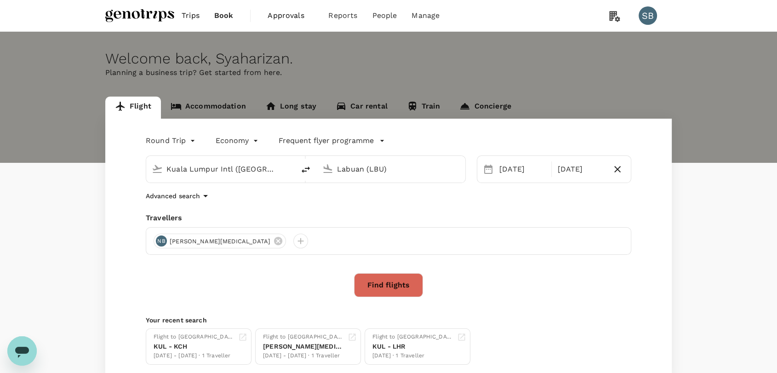
click at [395, 286] on button "Find flights" at bounding box center [388, 285] width 69 height 24
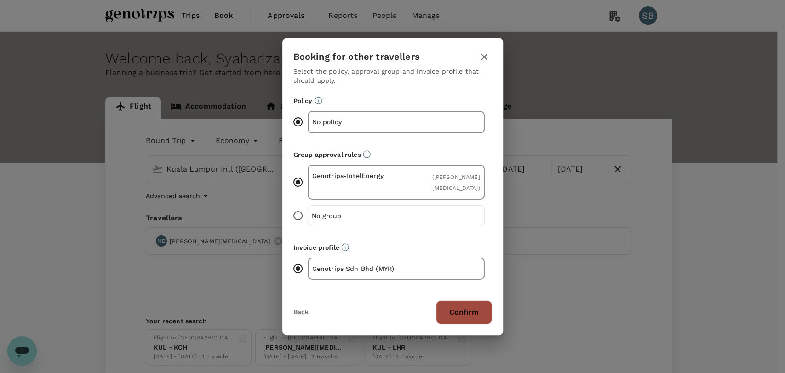
click at [476, 313] on button "Confirm" at bounding box center [464, 312] width 56 height 24
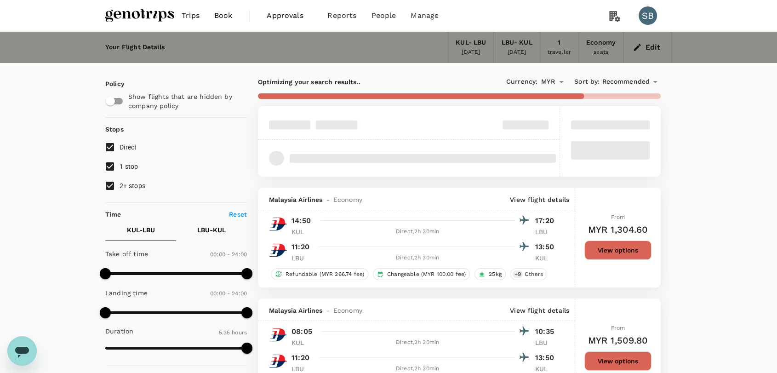
type input "745"
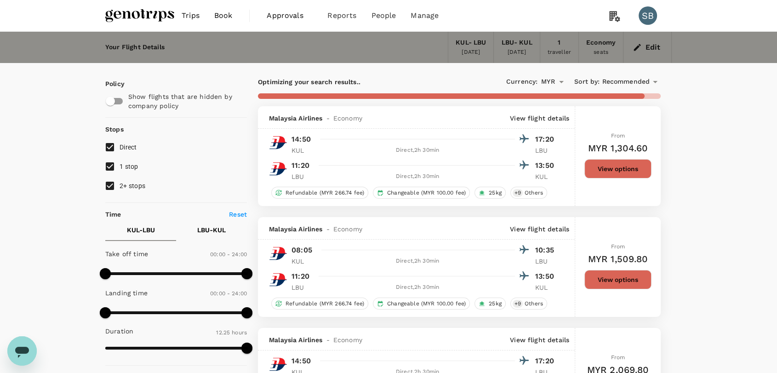
click at [629, 83] on span "Recommended" at bounding box center [626, 82] width 48 height 10
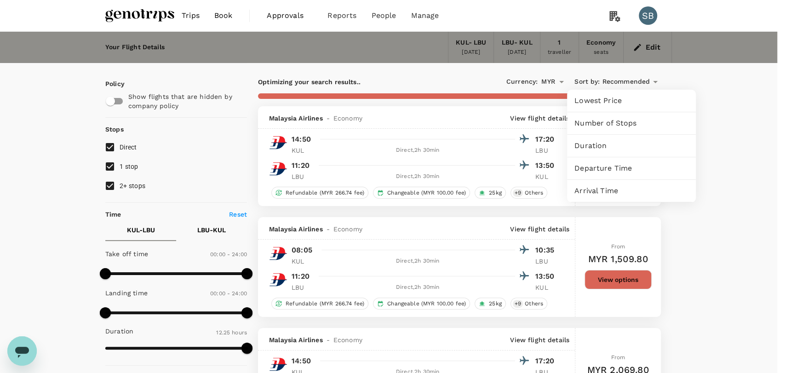
checkbox input "false"
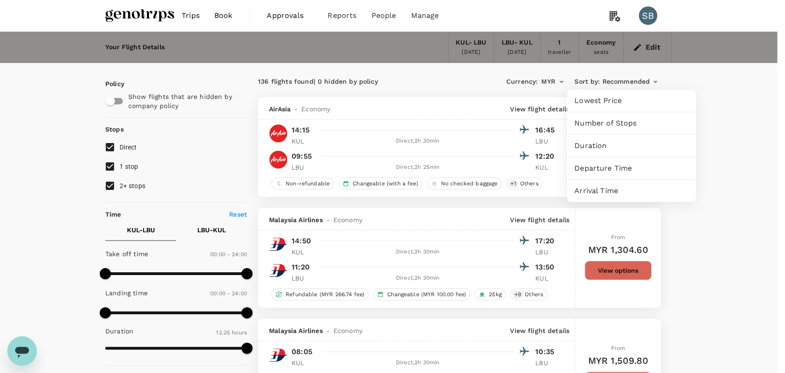
click at [612, 168] on span "Departure Time" at bounding box center [632, 168] width 114 height 11
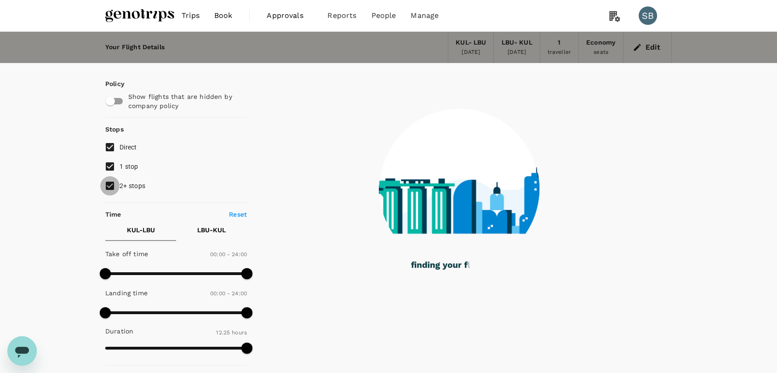
click at [107, 184] on input "2+ stops" at bounding box center [109, 185] width 19 height 19
checkbox input "false"
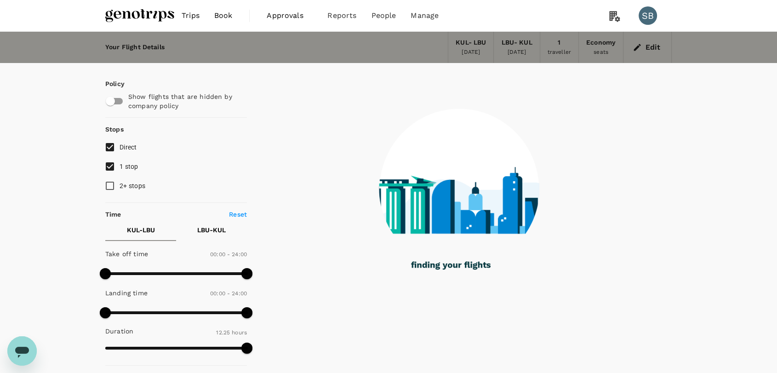
click at [108, 167] on input "1 stop" at bounding box center [109, 166] width 19 height 19
checkbox input "false"
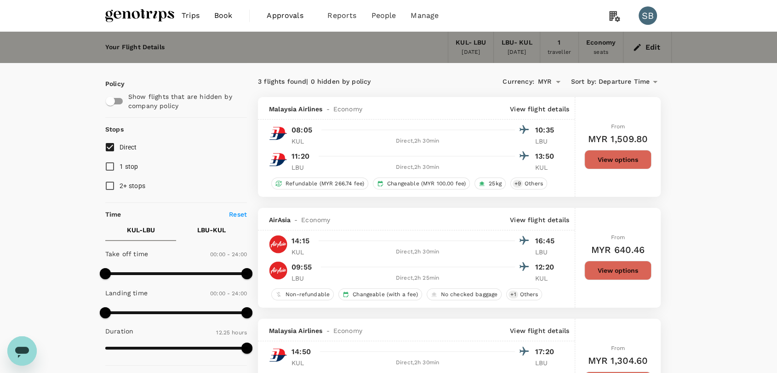
scroll to position [51, 0]
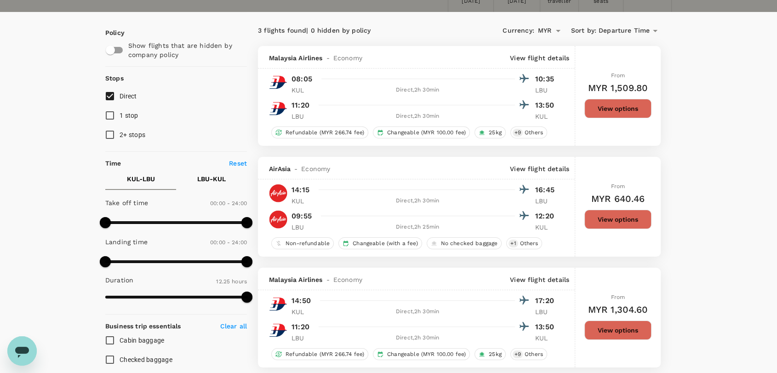
click at [626, 224] on button "View options" at bounding box center [618, 219] width 67 height 19
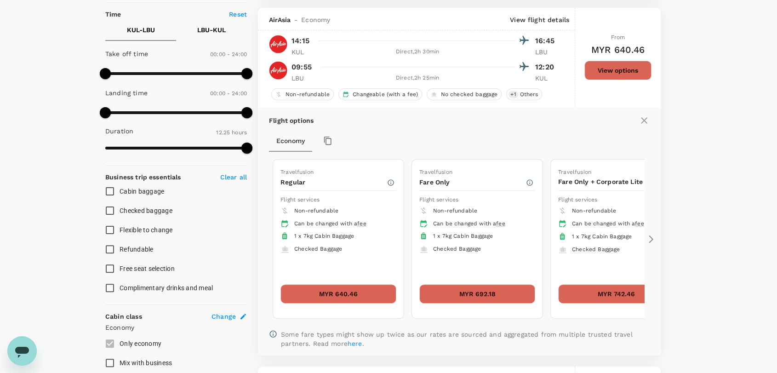
scroll to position [208, 0]
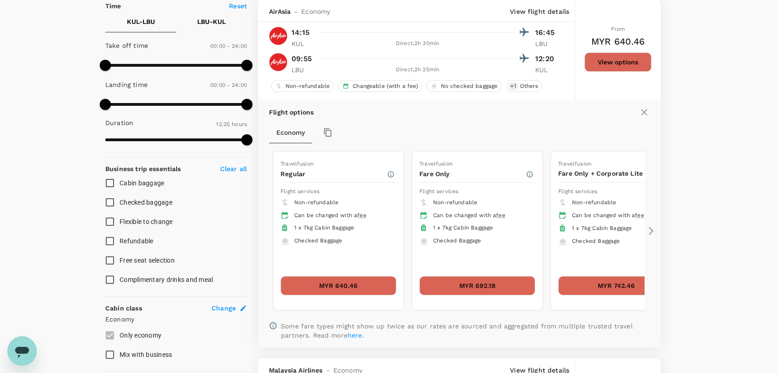
click at [482, 291] on button "MYR 692.18" at bounding box center [478, 285] width 116 height 19
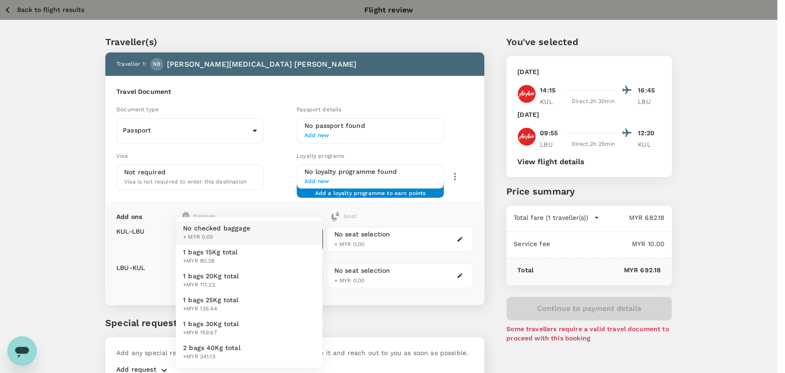
click at [300, 236] on body "Back to flight results Flight review Traveller(s) Traveller 1 : NB NUR [MEDICAL…" at bounding box center [392, 211] width 785 height 422
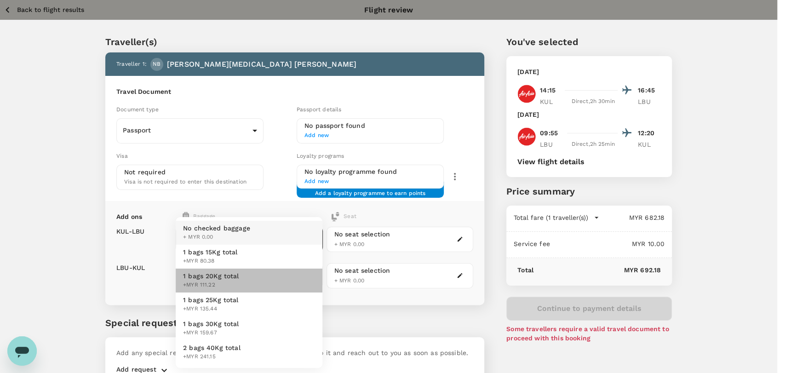
click at [277, 283] on li "1 bags 20Kg total +MYR 111.22" at bounding box center [249, 281] width 147 height 24
type input "2 - 111.22"
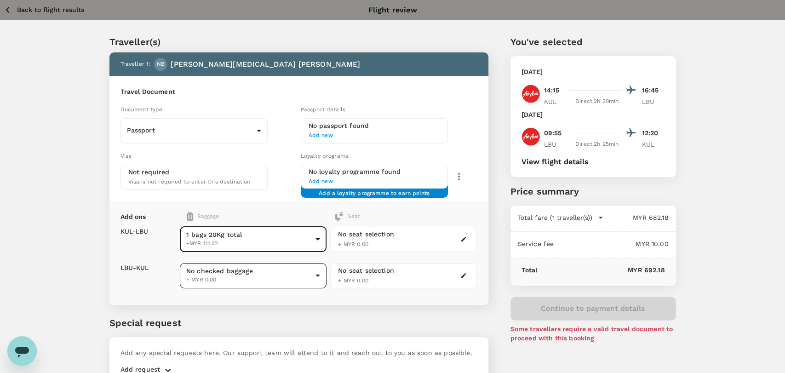
click at [288, 279] on body "Back to flight results Flight review Traveller(s) Traveller 1 : NB NUR [MEDICAL…" at bounding box center [392, 211] width 785 height 422
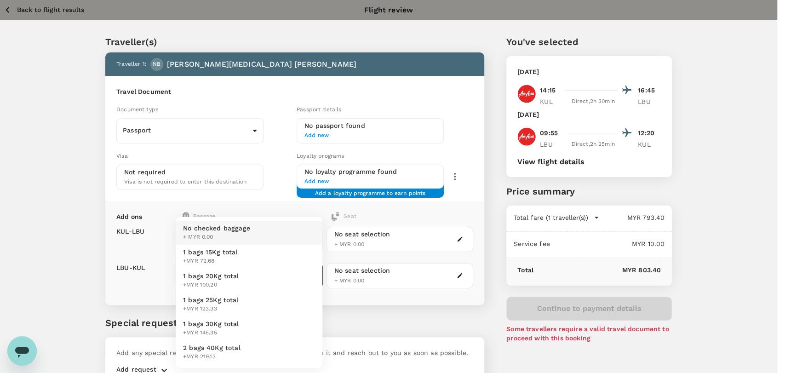
click at [285, 285] on li "1 bags 20Kg total +MYR 100.20" at bounding box center [249, 281] width 147 height 24
type input "2 - 100.2"
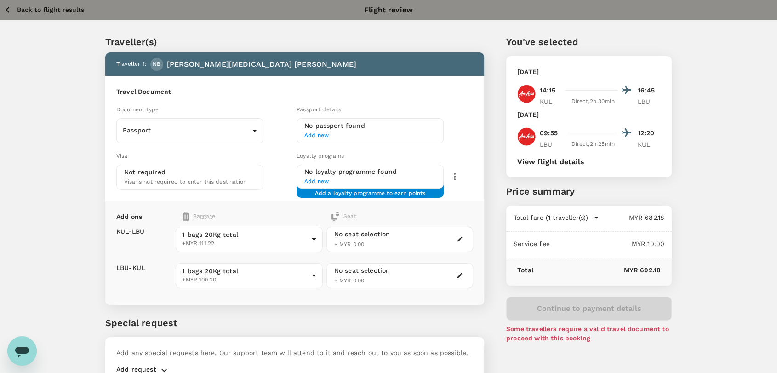
click at [25, 8] on p "Back to flight results" at bounding box center [50, 9] width 67 height 9
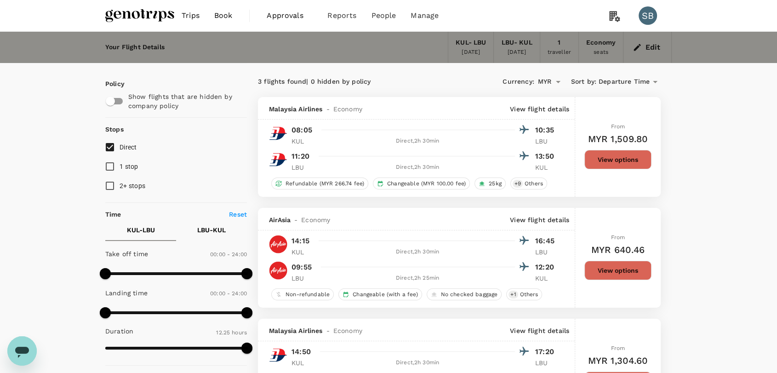
click at [598, 266] on button "View options" at bounding box center [618, 270] width 67 height 19
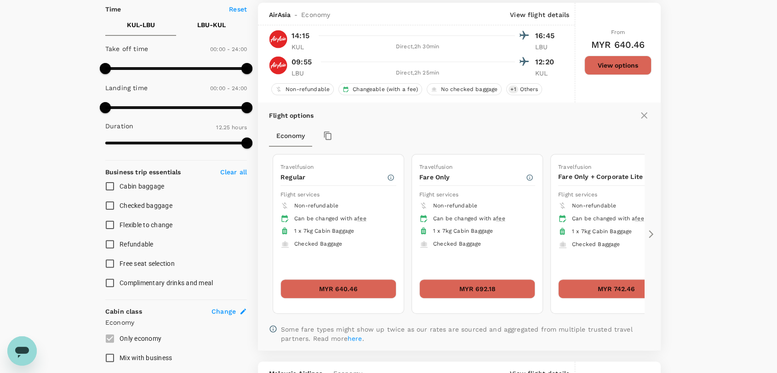
scroll to position [208, 0]
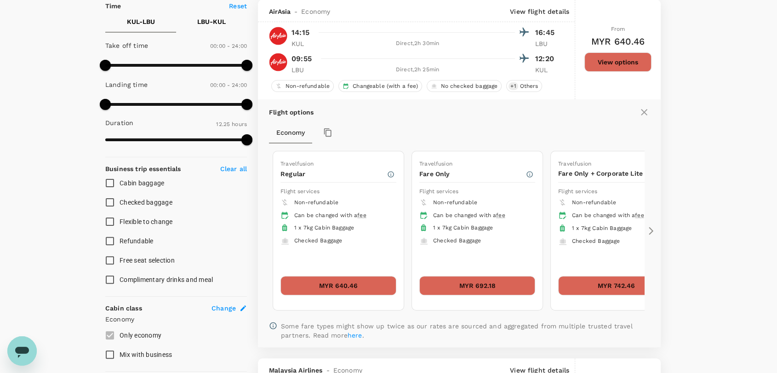
click at [651, 229] on icon at bounding box center [651, 231] width 5 height 8
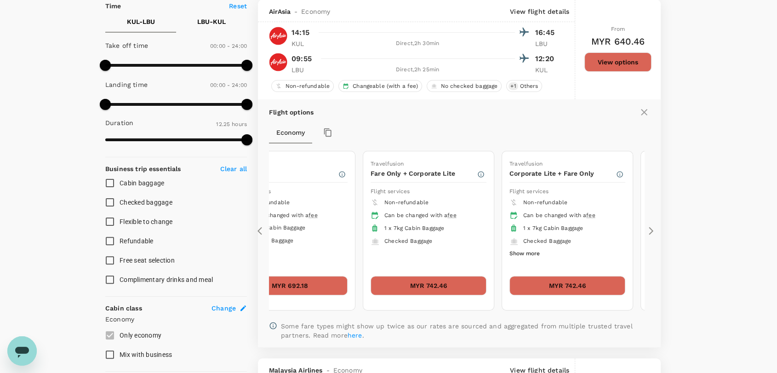
click at [651, 229] on icon at bounding box center [651, 231] width 5 height 8
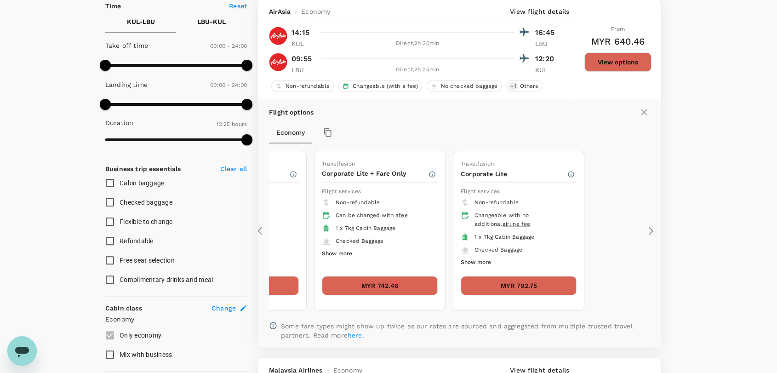
click at [533, 279] on button "MYR 792.75" at bounding box center [519, 285] width 116 height 19
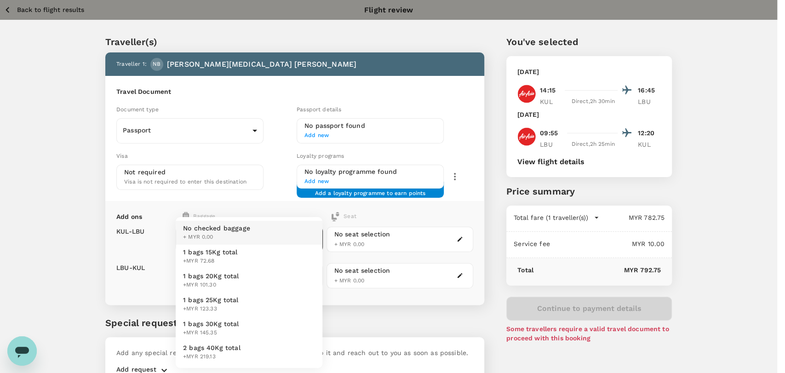
click at [312, 244] on body "Back to flight results Flight review Traveller(s) Traveller 1 : NB NUR [MEDICAL…" at bounding box center [392, 211] width 785 height 422
click at [276, 286] on li "1 bags 20Kg total +MYR 101.30" at bounding box center [249, 281] width 147 height 24
type input "2 - 101.3"
click at [285, 283] on body "Back to flight results Flight review Traveller(s) Traveller 1 : NB NUR [MEDICAL…" at bounding box center [388, 211] width 777 height 422
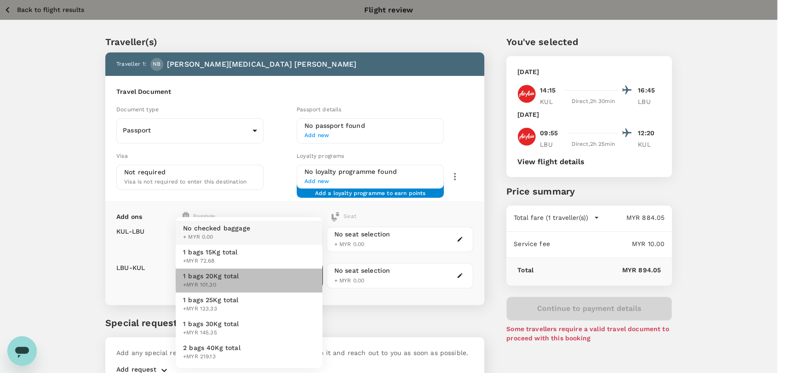
click at [276, 284] on li "1 bags 20Kg total +MYR 101.30" at bounding box center [249, 281] width 147 height 24
type input "2 - 101.3"
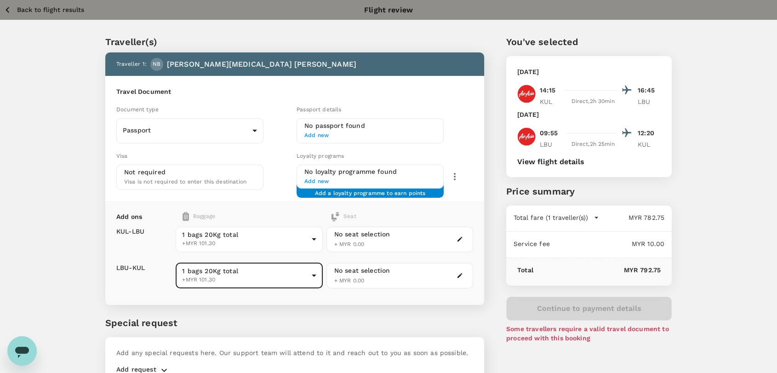
click at [33, 12] on p "Back to flight results" at bounding box center [50, 9] width 67 height 9
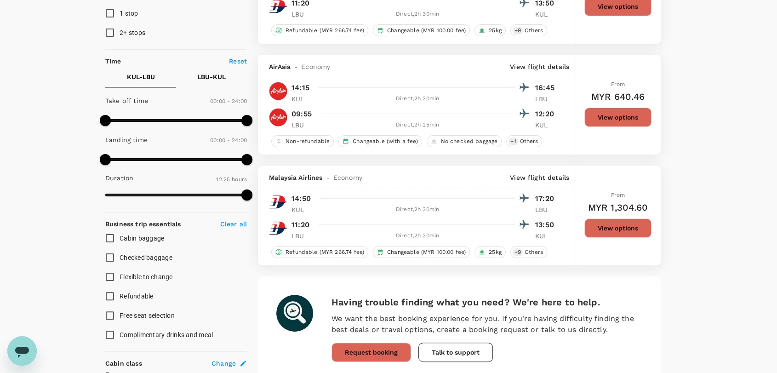
scroll to position [102, 0]
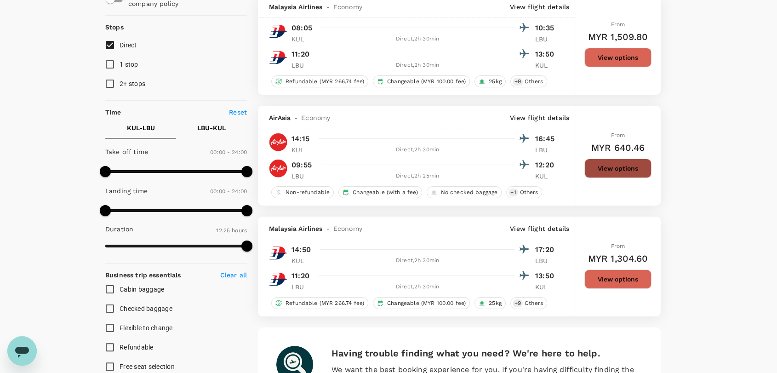
click at [600, 174] on button "View options" at bounding box center [618, 168] width 67 height 19
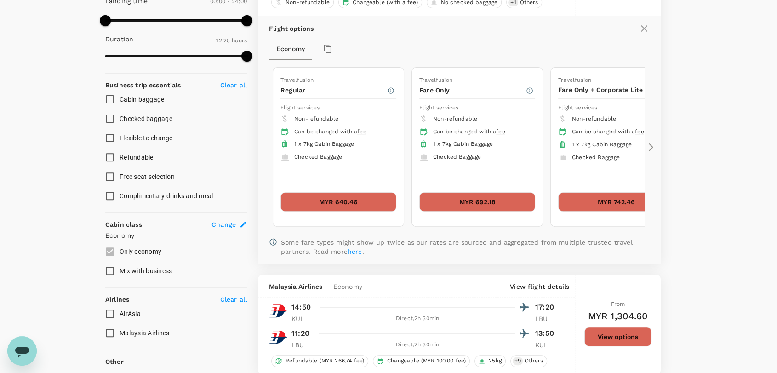
scroll to position [308, 0]
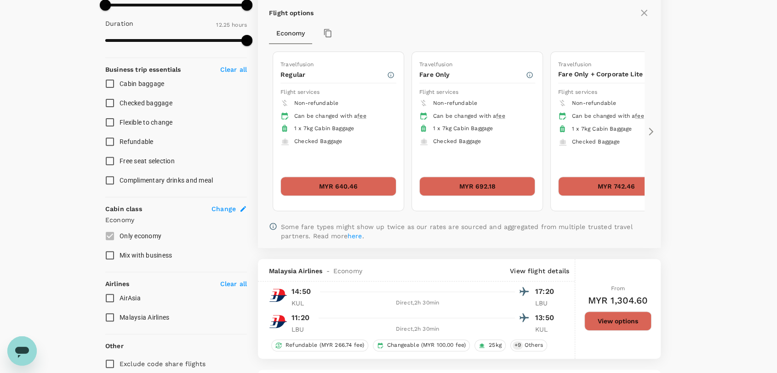
click at [648, 133] on icon at bounding box center [651, 131] width 9 height 9
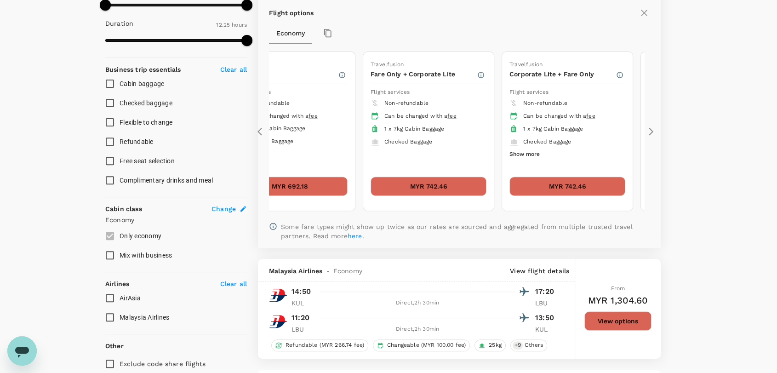
click at [648, 133] on icon at bounding box center [651, 131] width 9 height 9
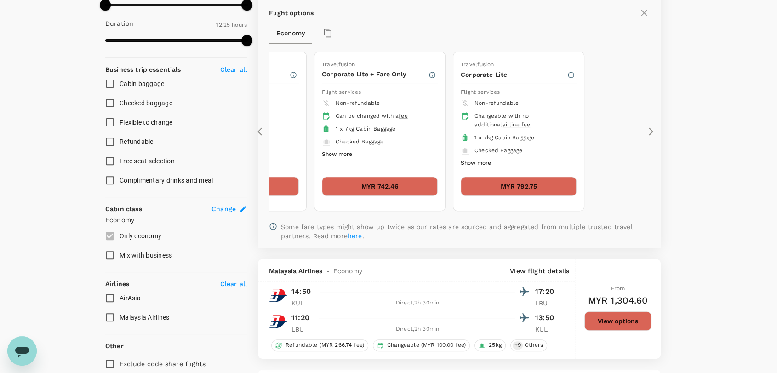
click at [644, 12] on icon at bounding box center [644, 12] width 11 height 11
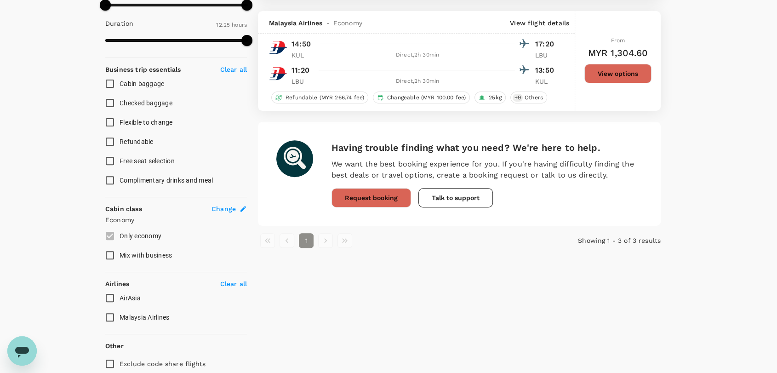
click at [357, 285] on div "3 flights found | 0 hidden by policy Currency : MYR Sort by : Departure Time Ma…" at bounding box center [459, 64] width 425 height 618
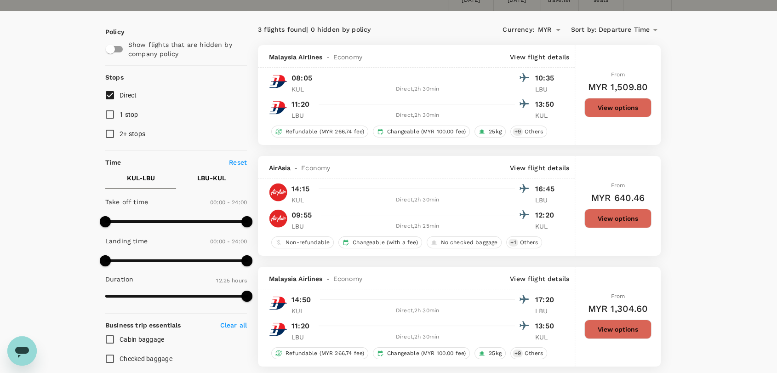
scroll to position [1, 0]
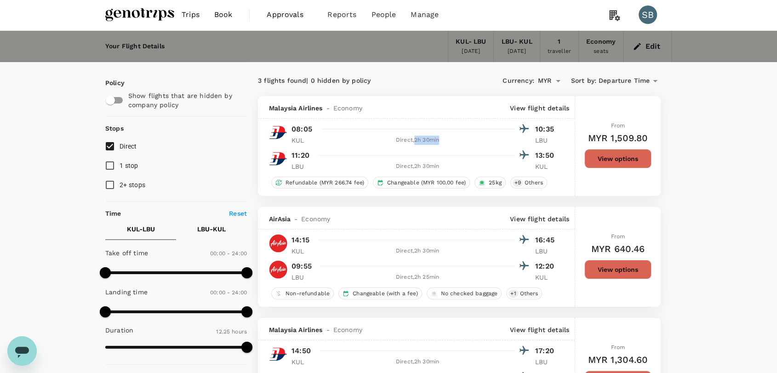
drag, startPoint x: 440, startPoint y: 142, endPoint x: 416, endPoint y: 138, distance: 24.7
click at [416, 138] on div "Direct , 2h 30min" at bounding box center [417, 140] width 195 height 9
copy div "2h 30min"
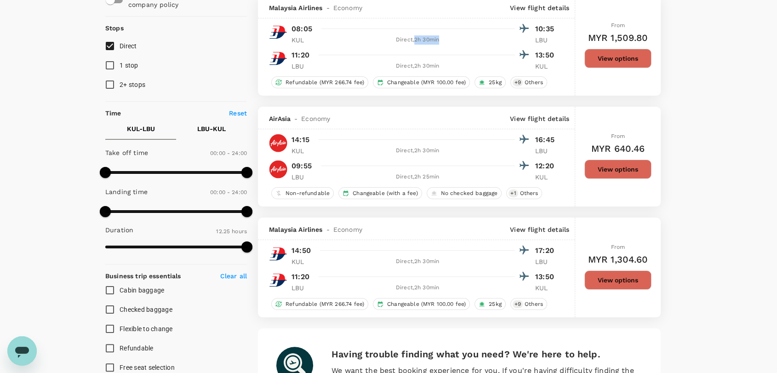
scroll to position [103, 0]
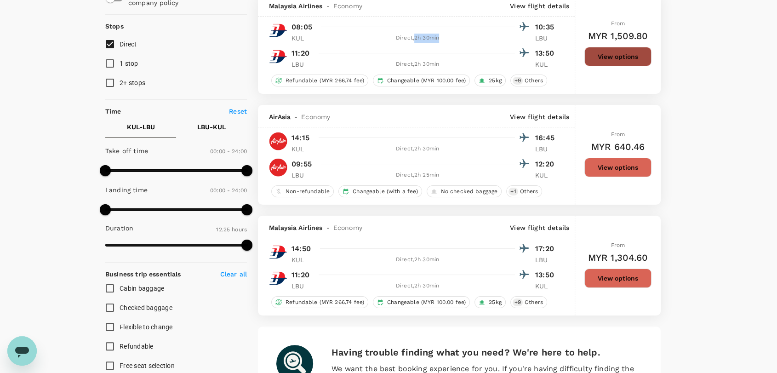
click at [631, 56] on button "View options" at bounding box center [618, 56] width 67 height 19
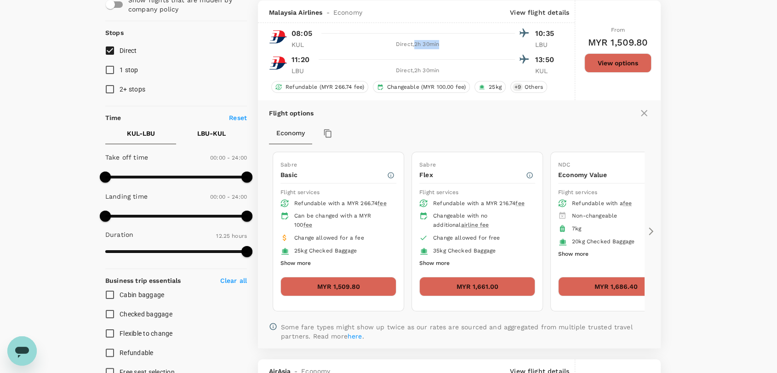
scroll to position [0, 0]
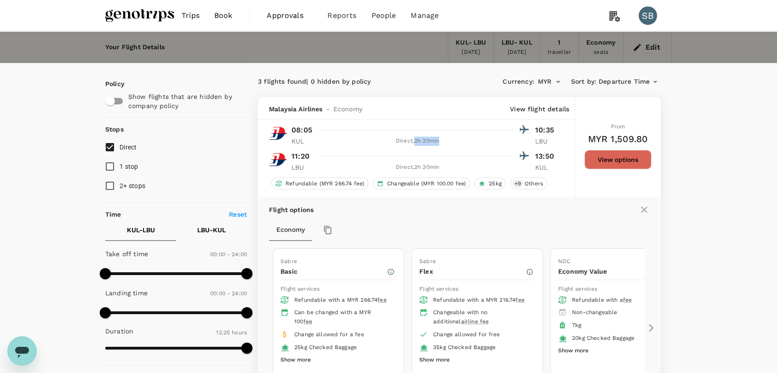
click at [648, 208] on icon at bounding box center [644, 209] width 11 height 11
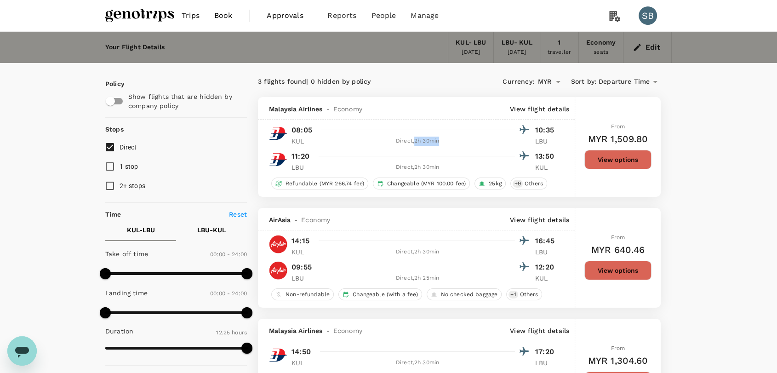
click at [145, 18] on img at bounding box center [139, 16] width 69 height 20
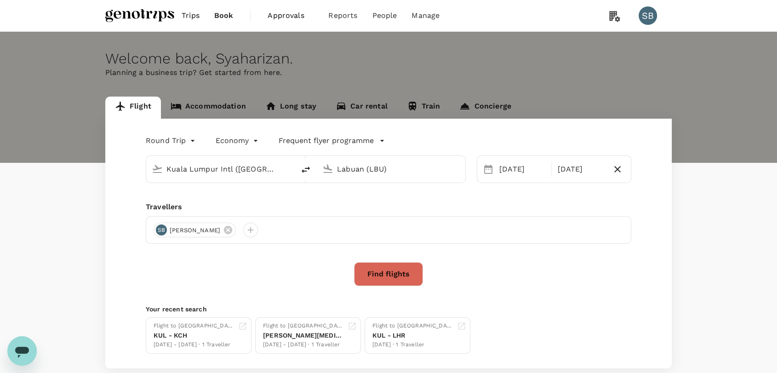
click at [213, 109] on link "Accommodation" at bounding box center [208, 108] width 95 height 22
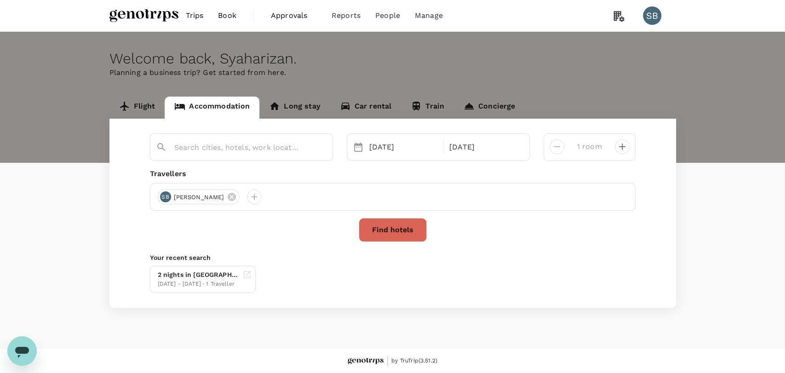
type input "Labuan"
click at [398, 232] on button "Find hotels" at bounding box center [393, 230] width 68 height 24
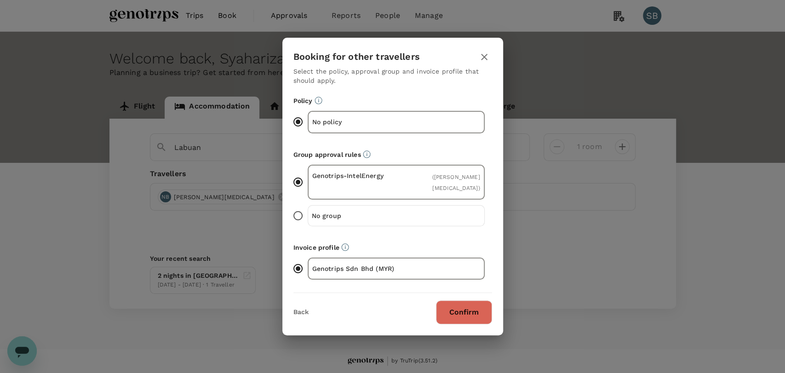
click at [472, 310] on button "Confirm" at bounding box center [464, 312] width 56 height 24
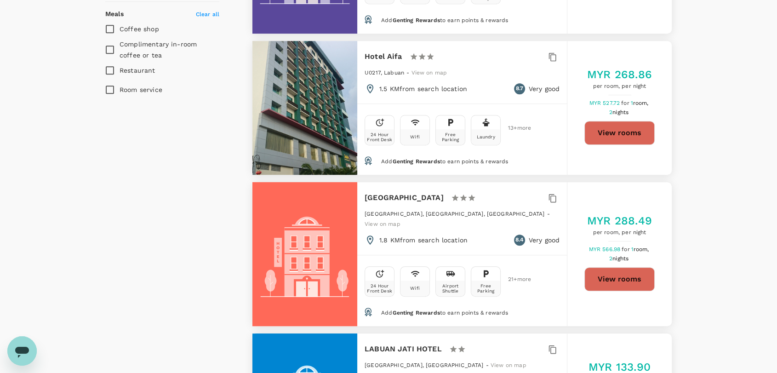
scroll to position [613, 0]
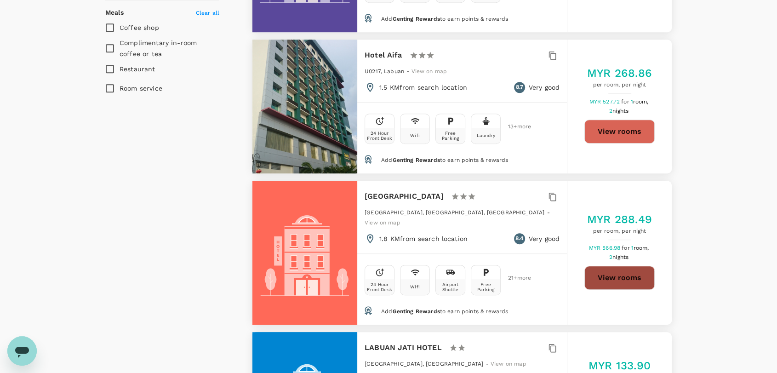
click at [617, 273] on button "View rooms" at bounding box center [620, 278] width 70 height 24
type input "283.29"
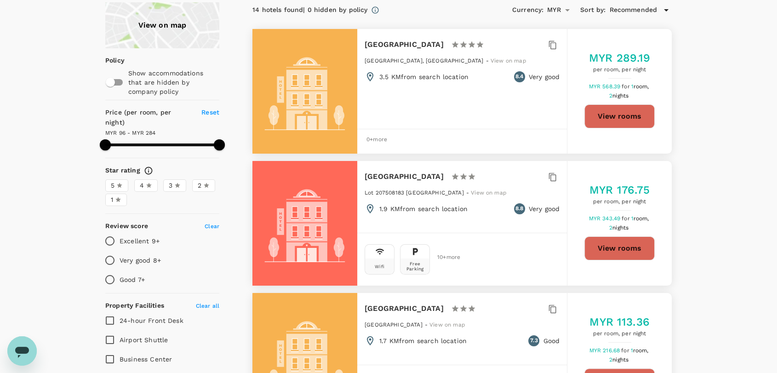
scroll to position [0, 0]
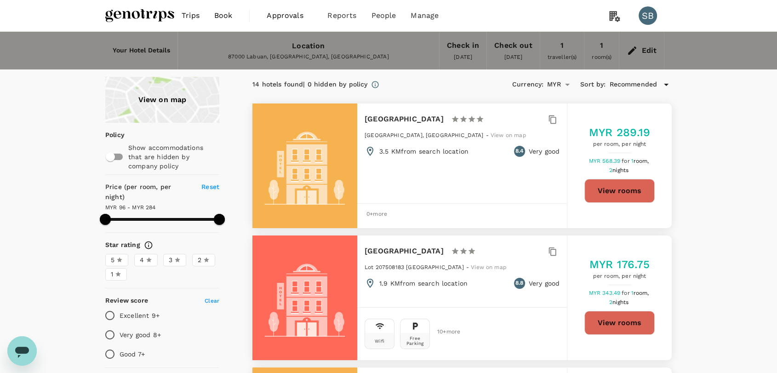
click at [126, 14] on img at bounding box center [139, 16] width 69 height 20
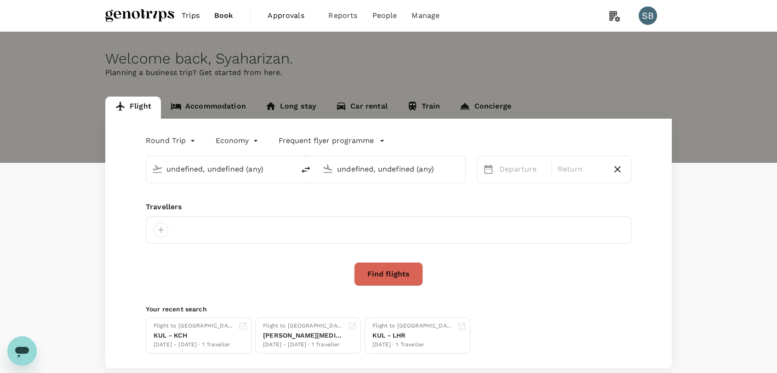
type input "Kuala Lumpur Intl ([GEOGRAPHIC_DATA])"
type input "Labuan (LBU)"
type input "Kuala Lumpur Intl ([GEOGRAPHIC_DATA])"
type input "Labuan (LBU)"
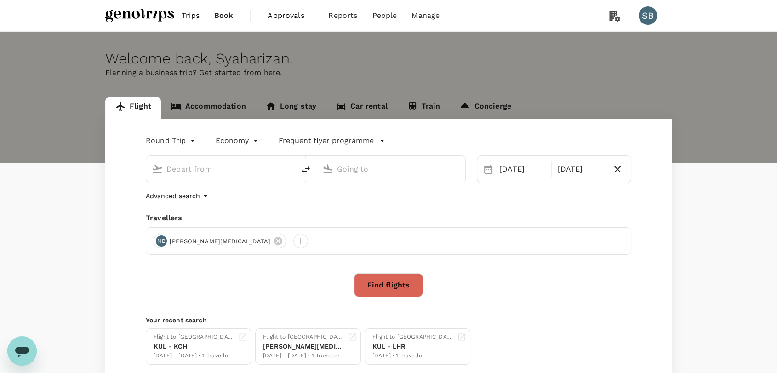
type input "Kuala Lumpur Intl ([GEOGRAPHIC_DATA])"
type input "Labuan (LBU)"
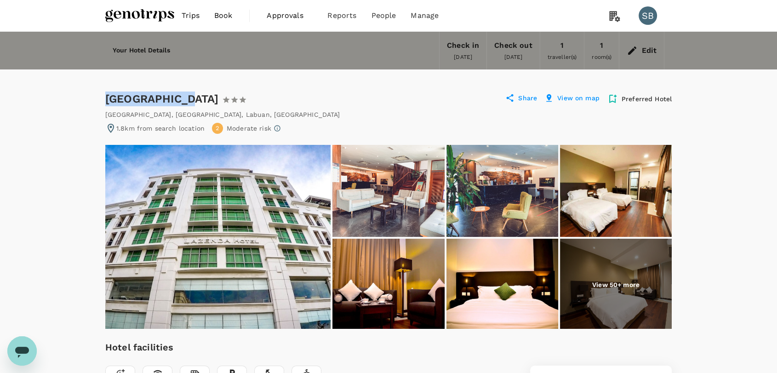
drag, startPoint x: 183, startPoint y: 100, endPoint x: 88, endPoint y: 110, distance: 95.8
click at [105, 101] on div "Lazenda Hotel 1 Star 2 Stars 3 Stars 4 Stars 5 Stars" at bounding box center [184, 99] width 158 height 15
copy div "[GEOGRAPHIC_DATA]"
click at [191, 111] on div "Block C& D, Lazenda Centre, Jalan OKK , Labuan , Malaysia" at bounding box center [222, 114] width 235 height 9
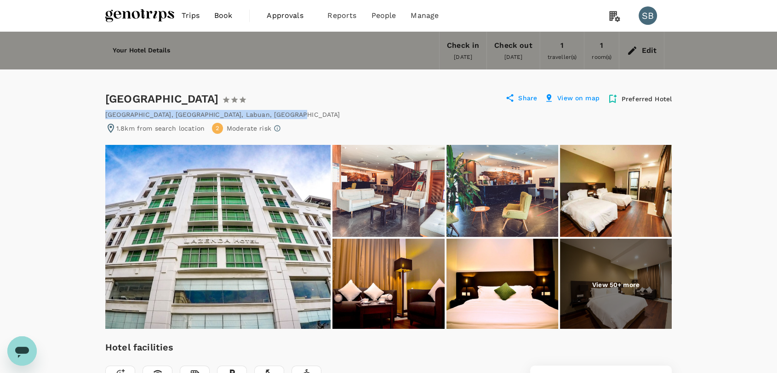
drag, startPoint x: 291, startPoint y: 114, endPoint x: 105, endPoint y: 111, distance: 185.9
click at [105, 111] on div "Block C& D, Lazenda Centre, Jalan OKK , Labuan , Malaysia" at bounding box center [388, 114] width 567 height 9
copy div "Block C& D, Lazenda Centre, Jalan OKK , Labuan , Malaysia"
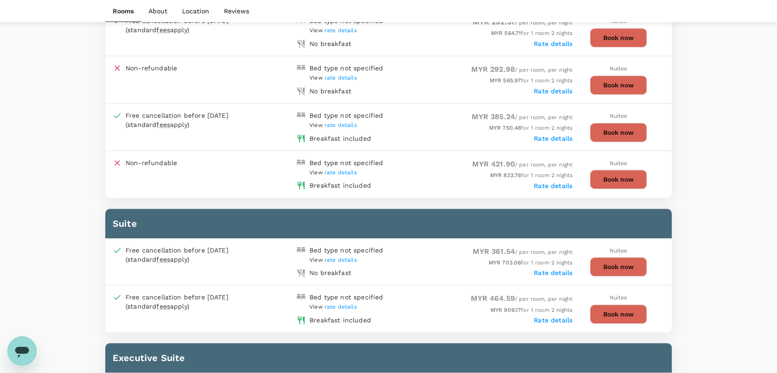
scroll to position [766, 0]
